Goal: Information Seeking & Learning: Learn about a topic

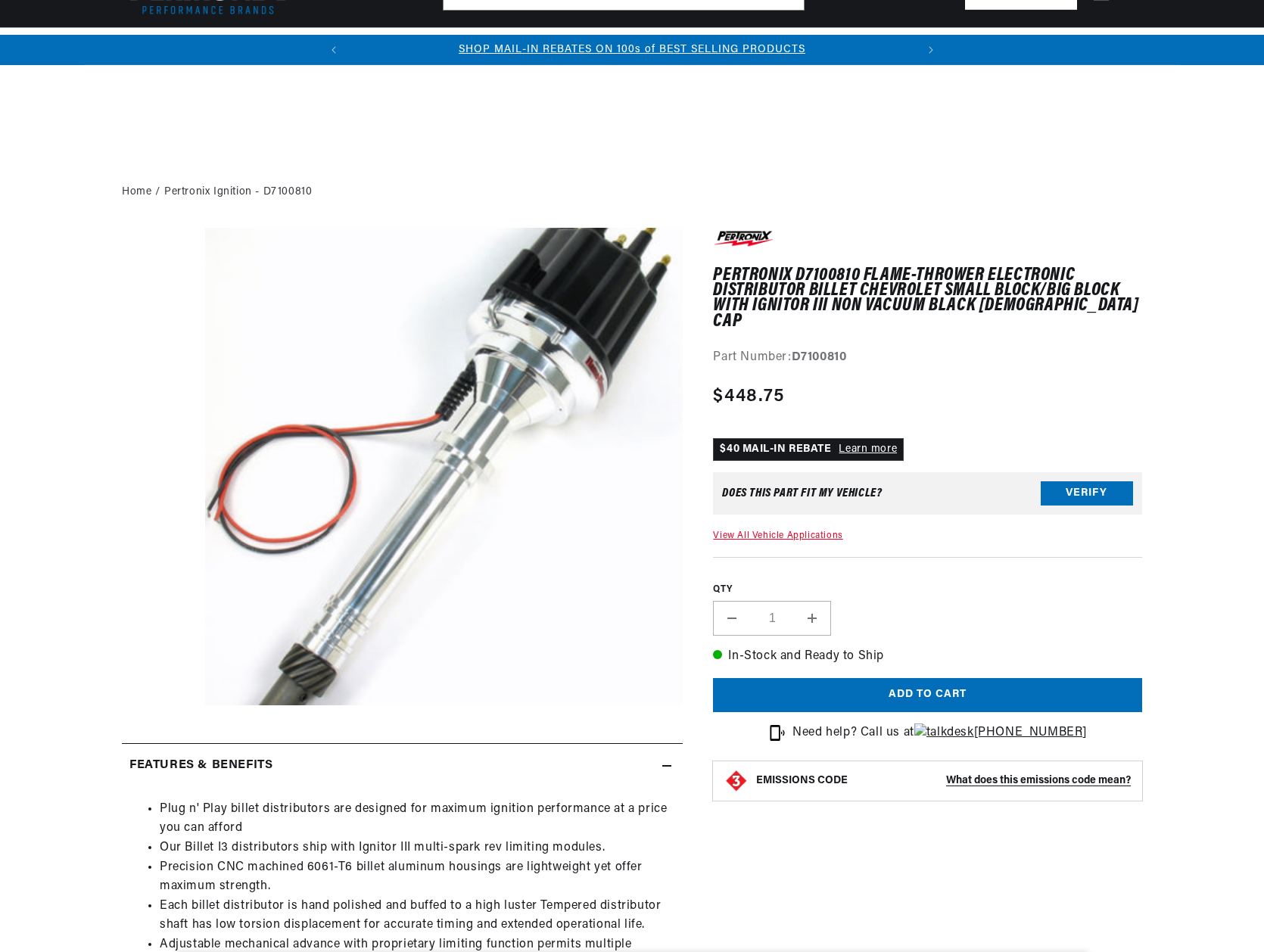
scroll to position [530, 0]
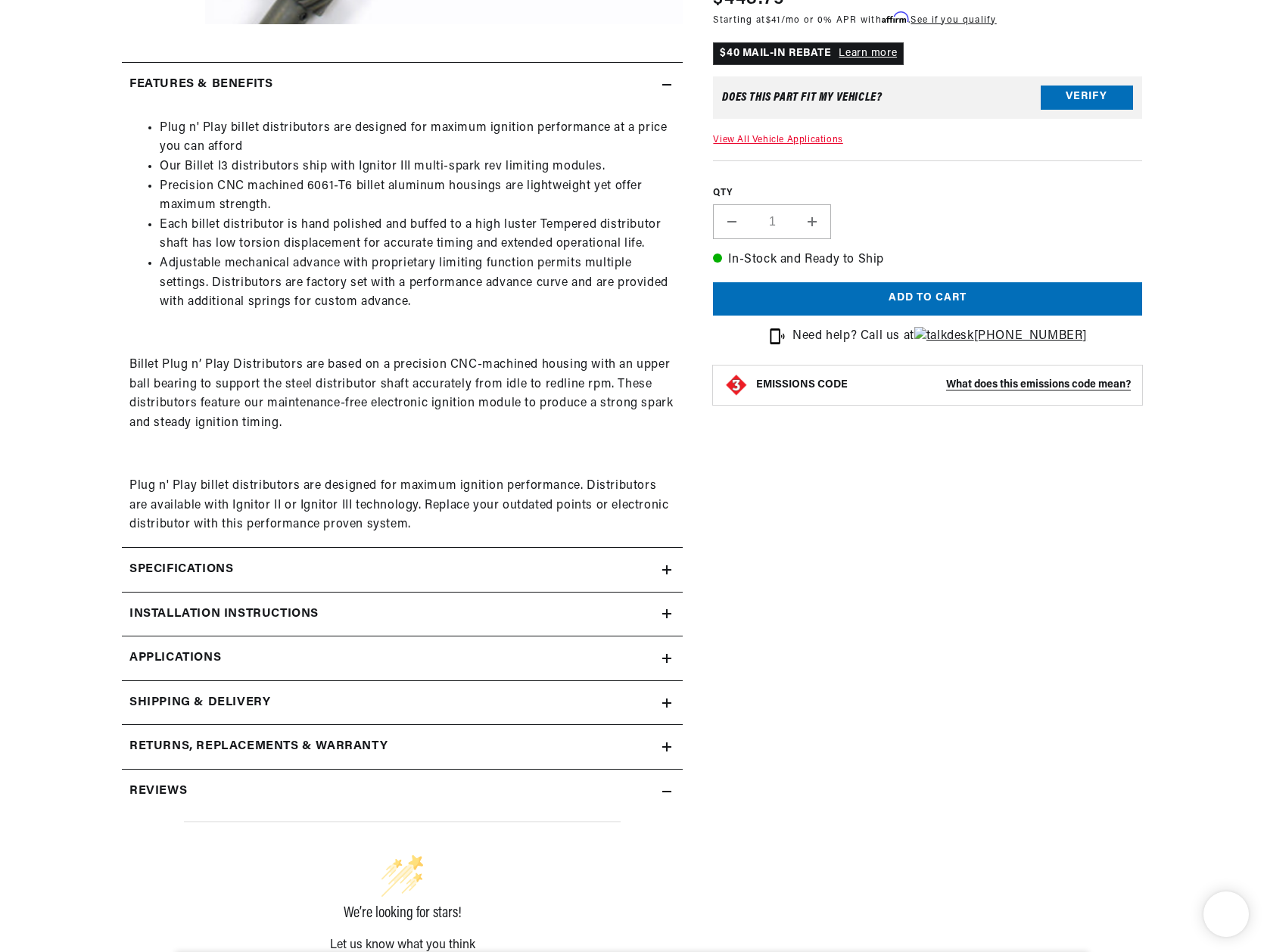
click at [422, 581] on summary "Specifications" at bounding box center [402, 570] width 561 height 44
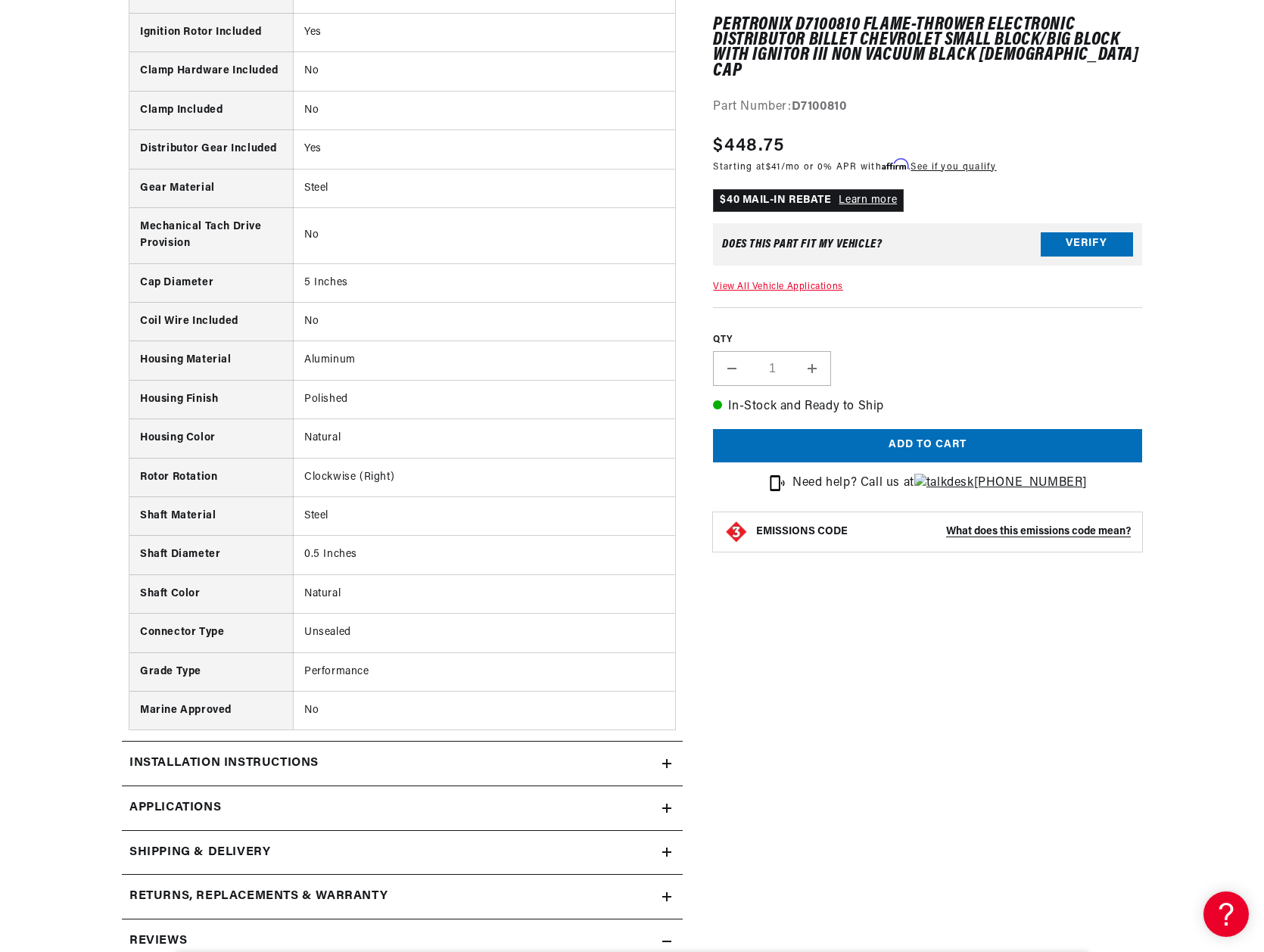
scroll to position [1817, 0]
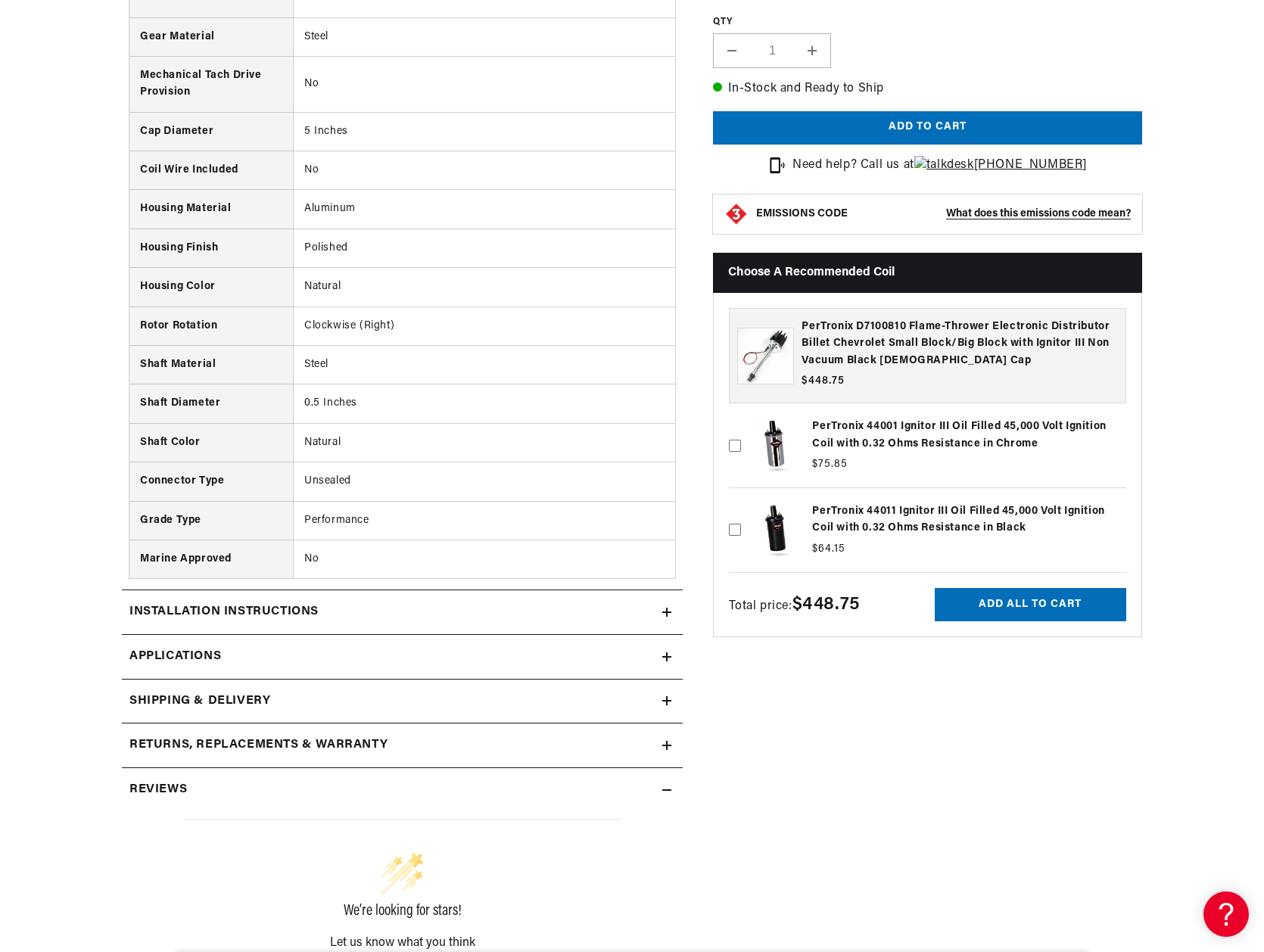
click at [342, 615] on div "Installation instructions" at bounding box center [392, 612] width 540 height 20
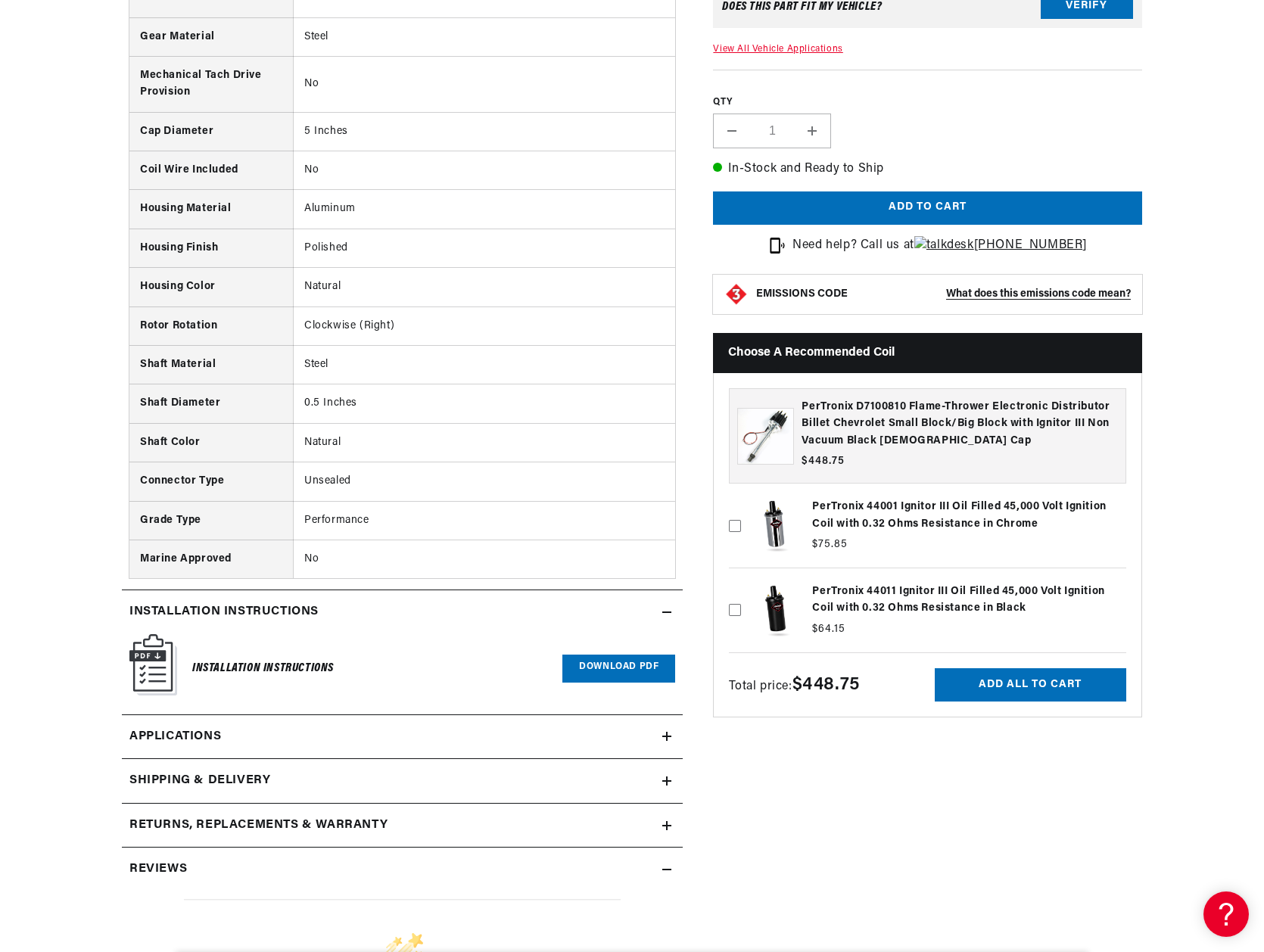
scroll to position [2043, 0]
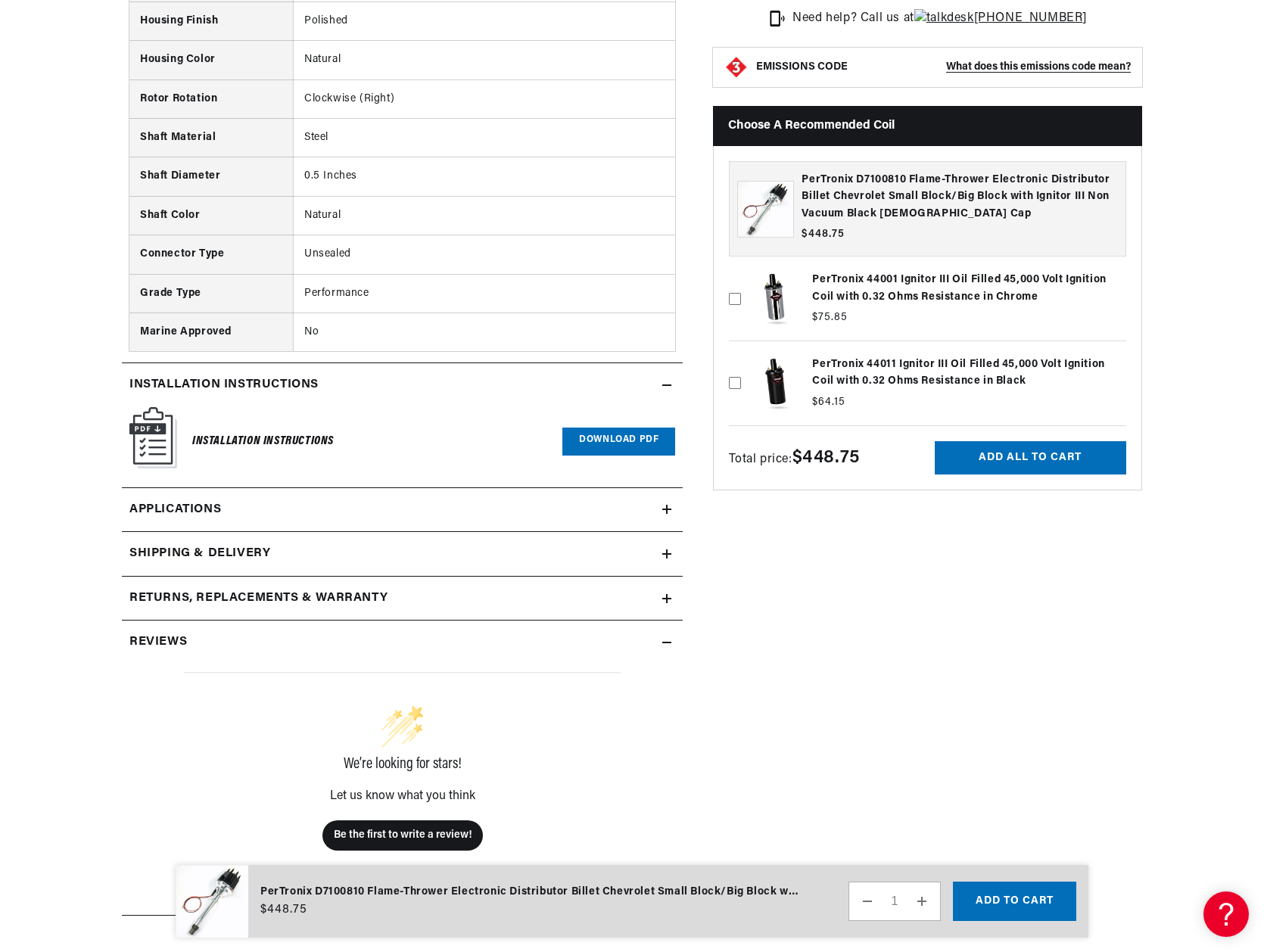
click at [601, 441] on link "Download PDF" at bounding box center [618, 442] width 112 height 28
click at [251, 552] on h2 "Shipping & Delivery" at bounding box center [199, 554] width 140 height 20
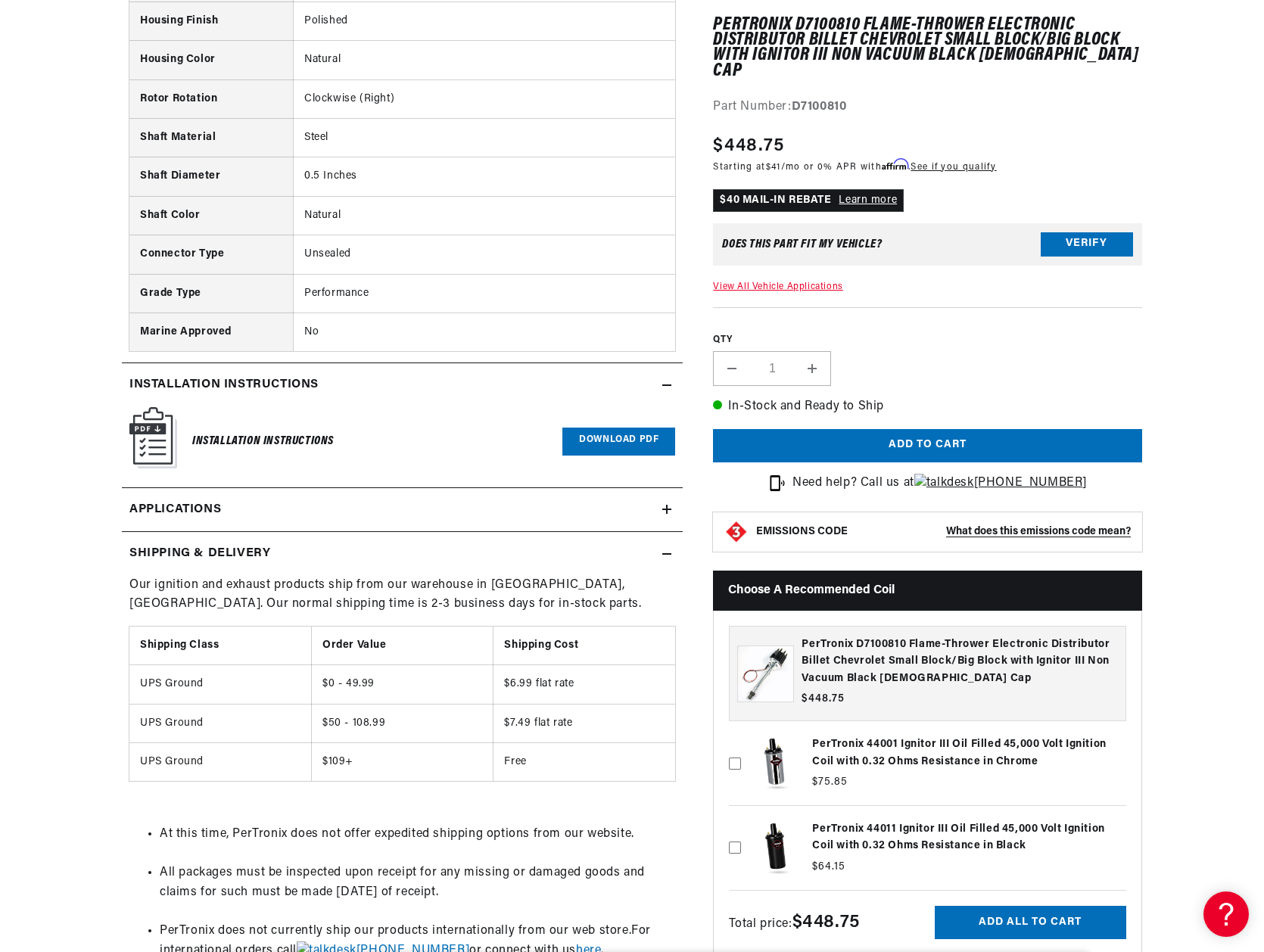
click at [251, 552] on h2 "Shipping & Delivery" at bounding box center [199, 554] width 140 height 20
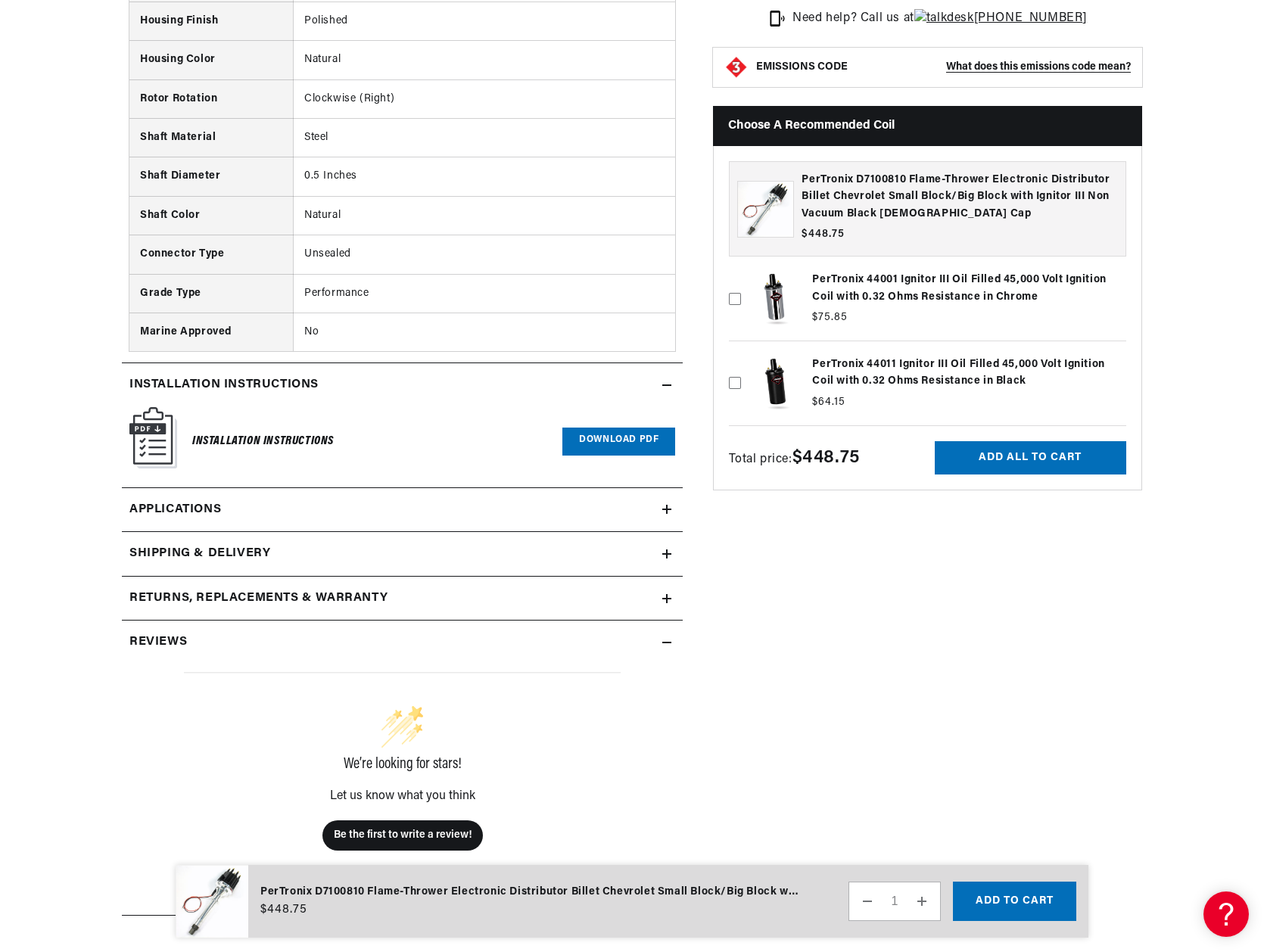
click at [251, 552] on h2 "Shipping & Delivery" at bounding box center [199, 554] width 140 height 20
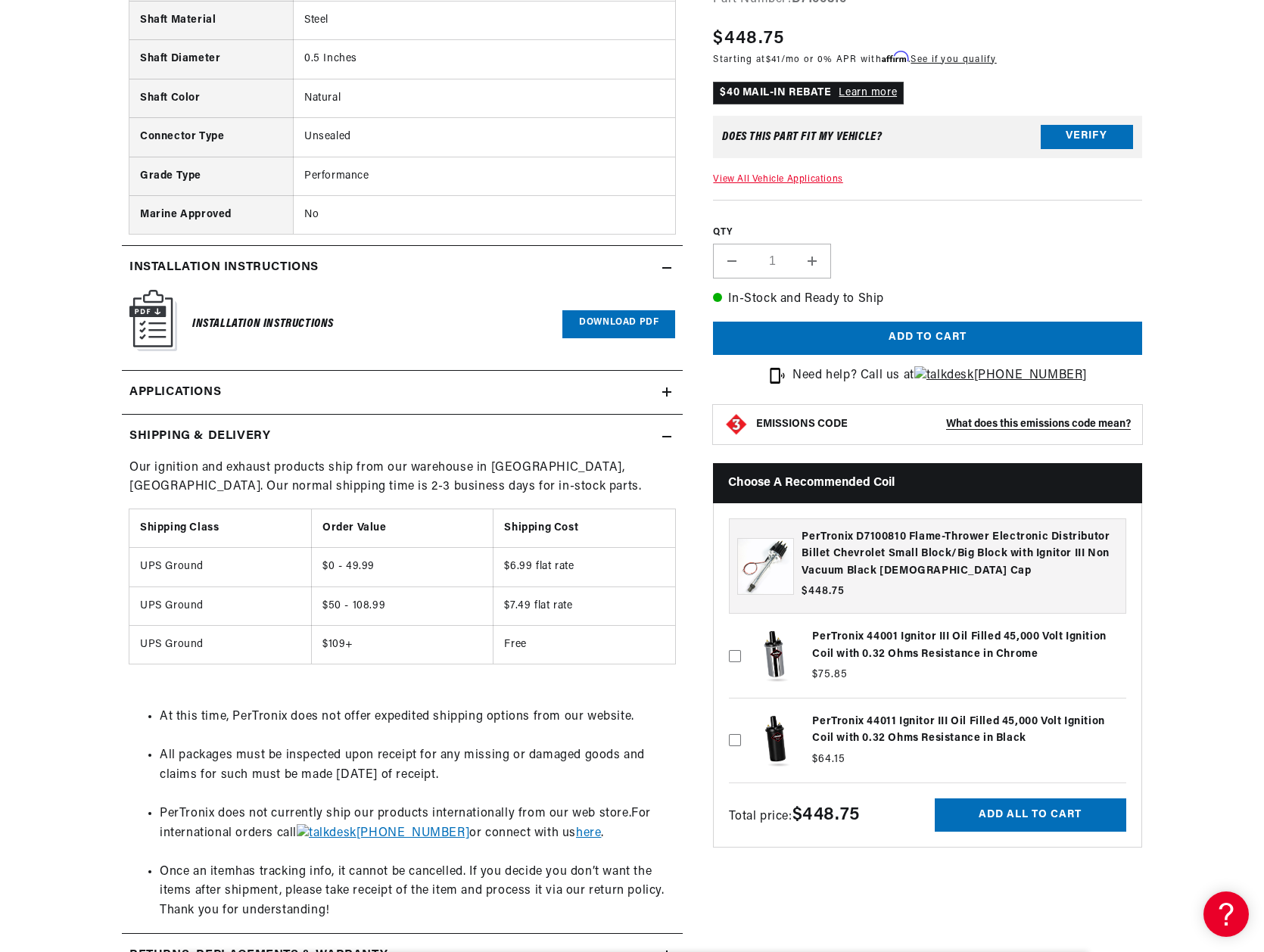
scroll to position [2498, 0]
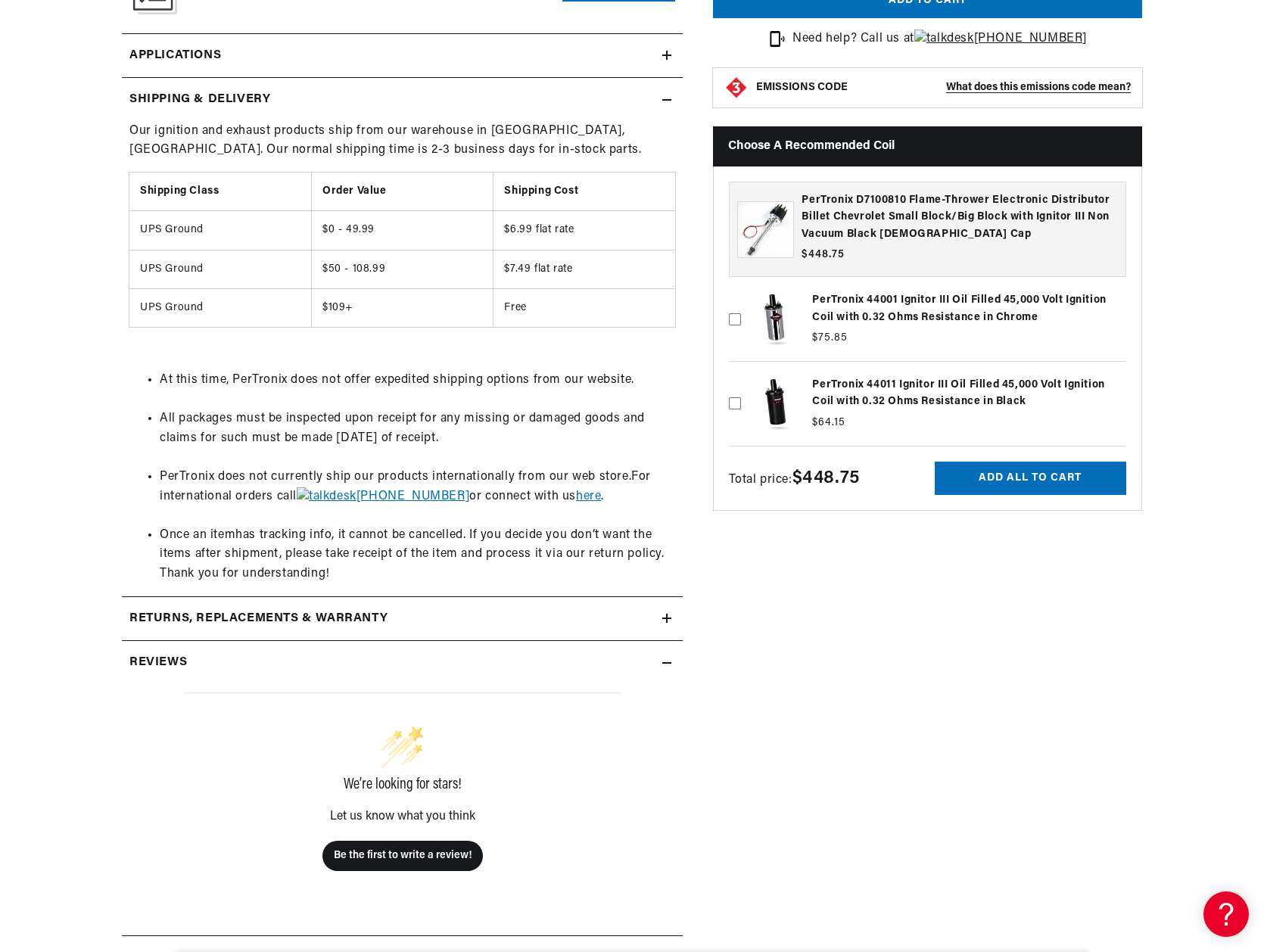
click at [255, 617] on h2 "Returns, Replacements & Warranty" at bounding box center [258, 619] width 258 height 20
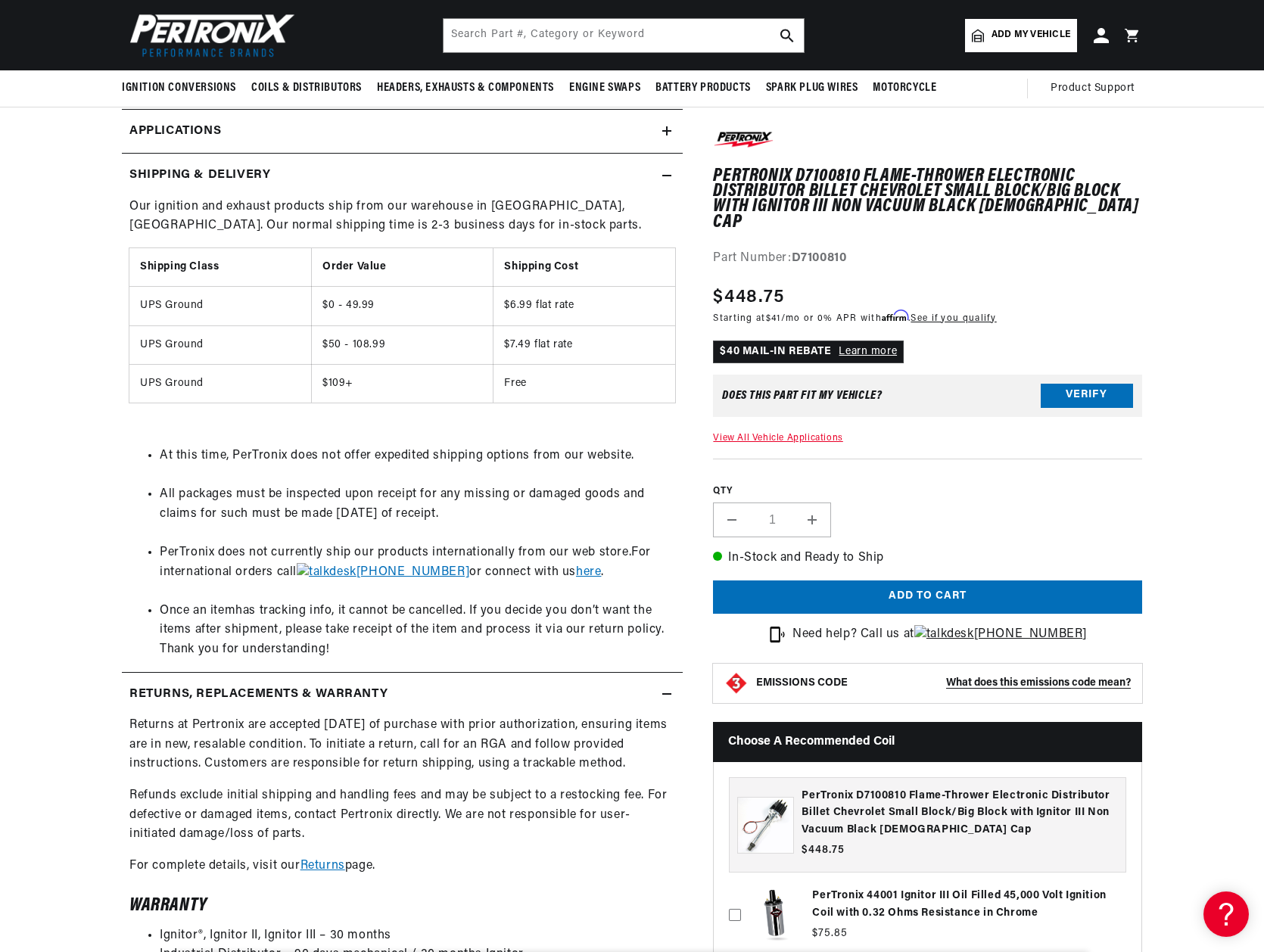
scroll to position [0, 566]
drag, startPoint x: 270, startPoint y: 507, endPoint x: 263, endPoint y: 541, distance: 34.7
click at [263, 541] on li "All packages must be inspected upon receipt for any missing or damaged goods an…" at bounding box center [417, 513] width 515 height 58
drag, startPoint x: 233, startPoint y: 565, endPoint x: 233, endPoint y: 556, distance: 9.0
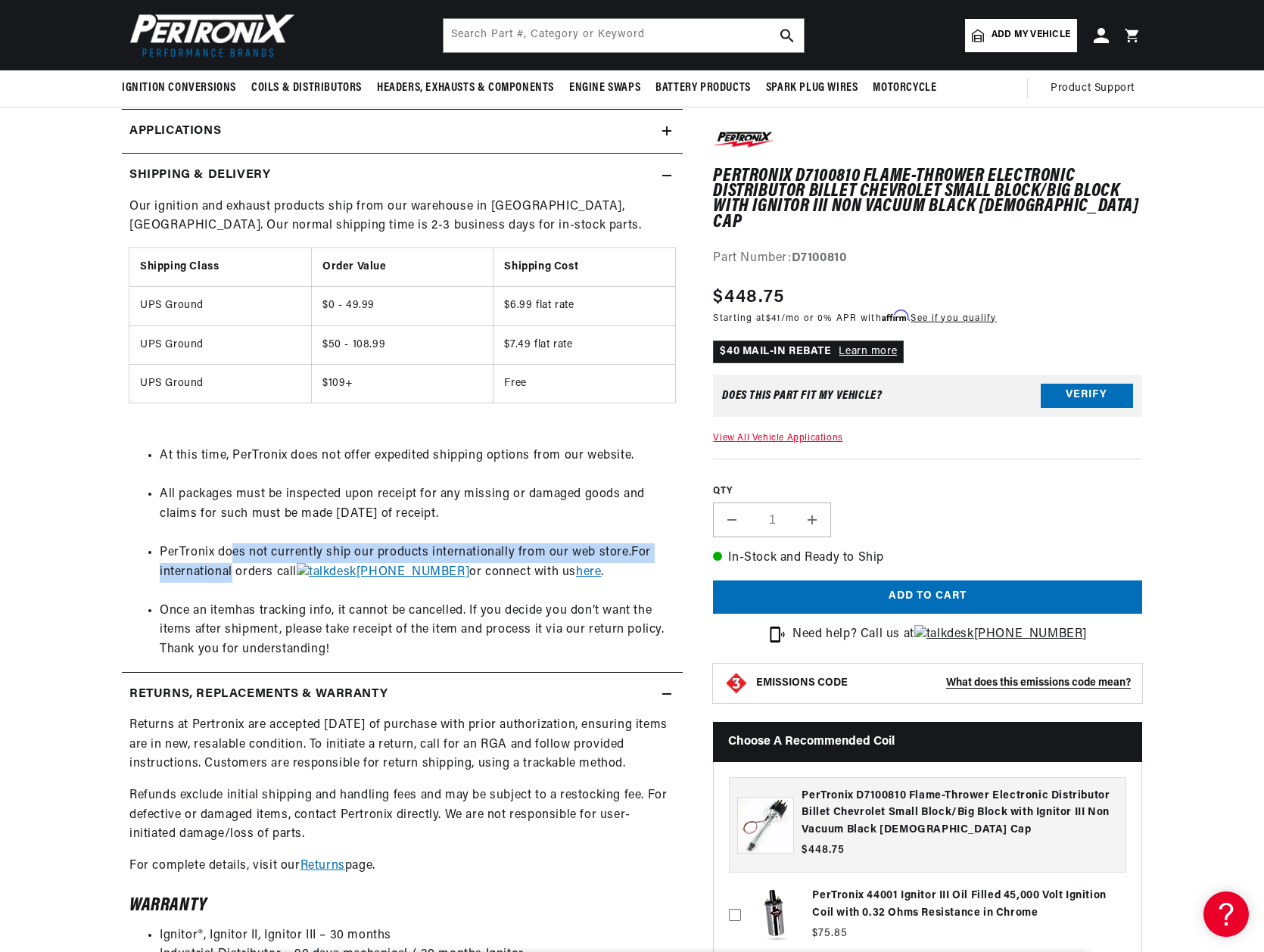
click at [233, 556] on li "PerTronix does not currently ship our products internationally from our web sto…" at bounding box center [417, 572] width 515 height 58
click at [233, 556] on span "PerTronix does not currently ship our products internationally from our web sto…" at bounding box center [395, 553] width 472 height 12
click at [224, 605] on span "Once an item" at bounding box center [197, 611] width 76 height 12
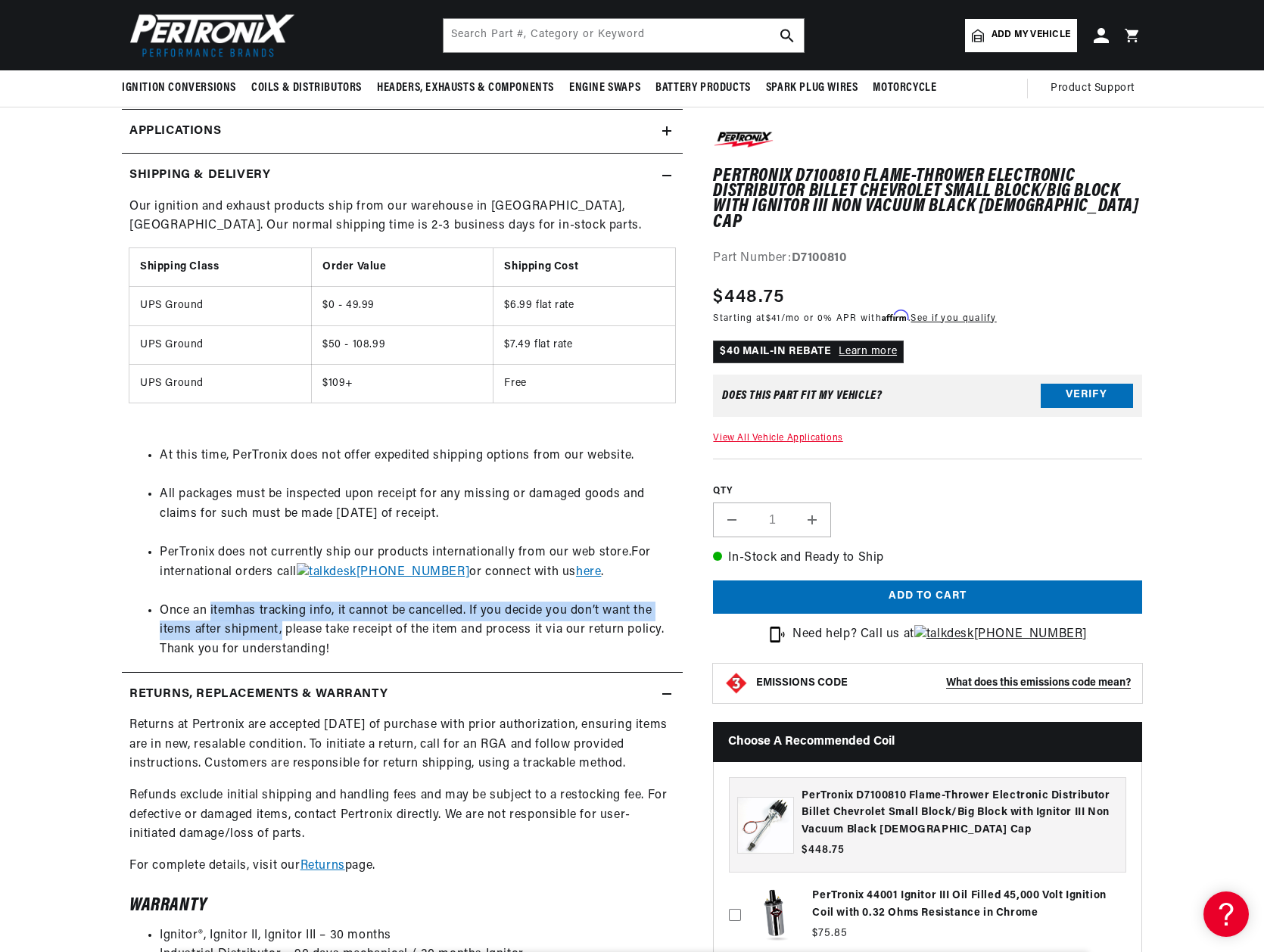
scroll to position [0, 0]
drag, startPoint x: 224, startPoint y: 605, endPoint x: 222, endPoint y: 639, distance: 34.1
click at [222, 639] on li "Once an item has tracking info, it cannot be cancelled. If you decide you don’t…" at bounding box center [417, 630] width 515 height 58
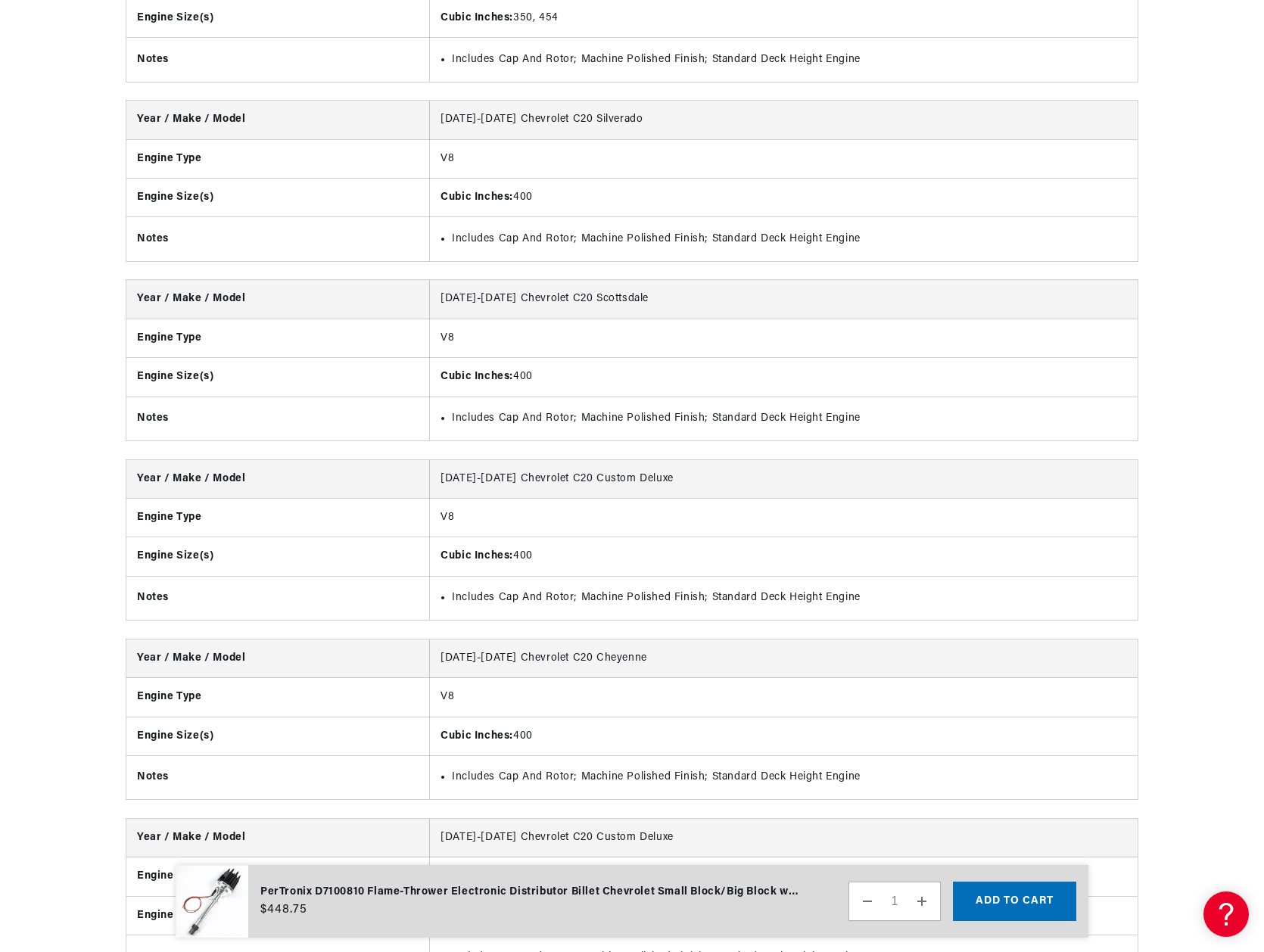
click at [301, 492] on th "Year / Make / Model" at bounding box center [278, 479] width 303 height 38
